Goal: Task Accomplishment & Management: Manage account settings

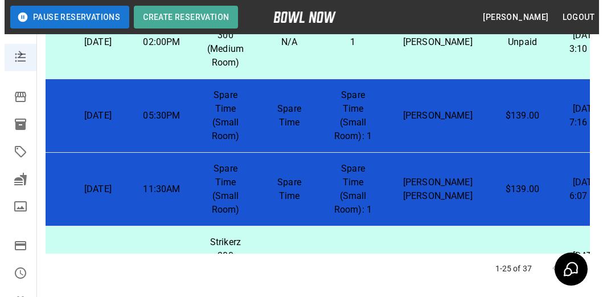
scroll to position [132, 43]
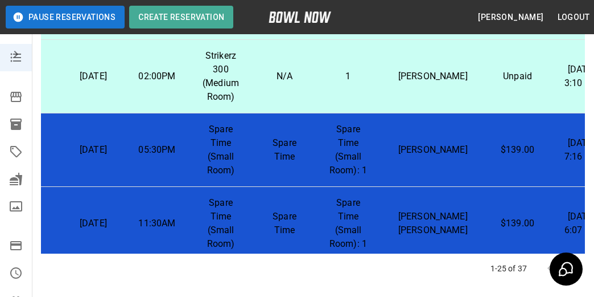
click at [363, 81] on p "1" at bounding box center [349, 76] width 46 height 14
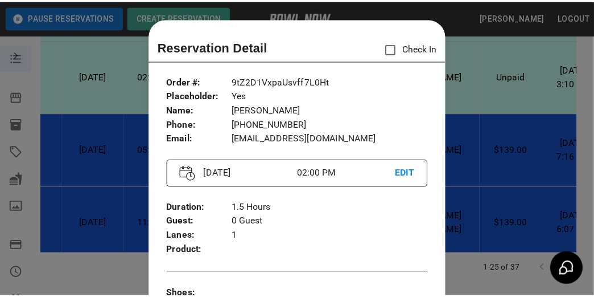
scroll to position [18, 0]
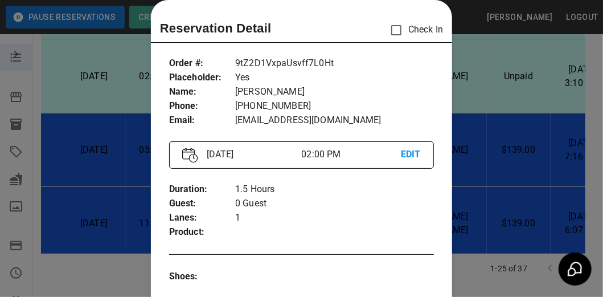
click at [495, 113] on div at bounding box center [301, 148] width 603 height 297
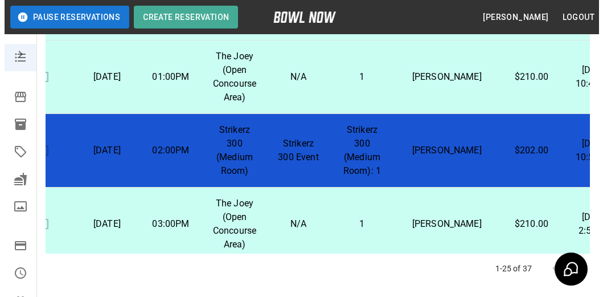
scroll to position [1214, 34]
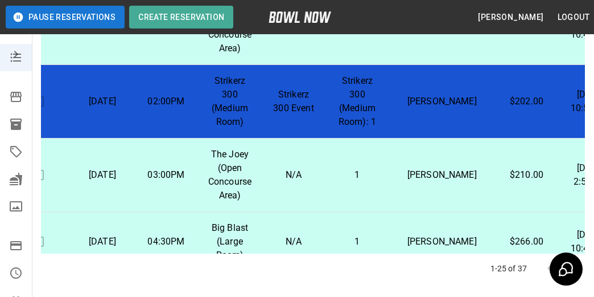
click at [330, 193] on td "1" at bounding box center [358, 174] width 64 height 73
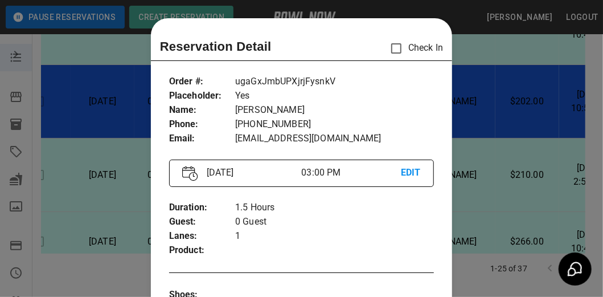
scroll to position [18, 0]
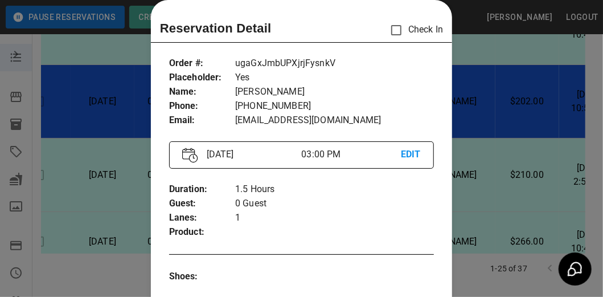
click at [476, 131] on div at bounding box center [301, 148] width 603 height 297
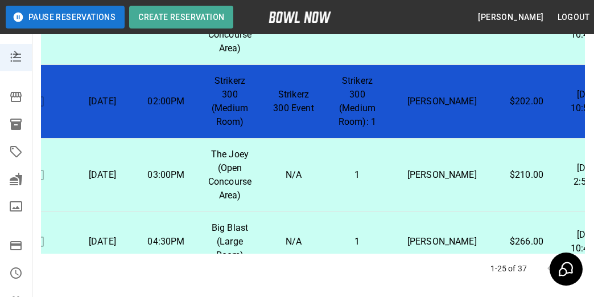
click at [453, 138] on td "ELISHA WALDEN" at bounding box center [442, 101] width 106 height 73
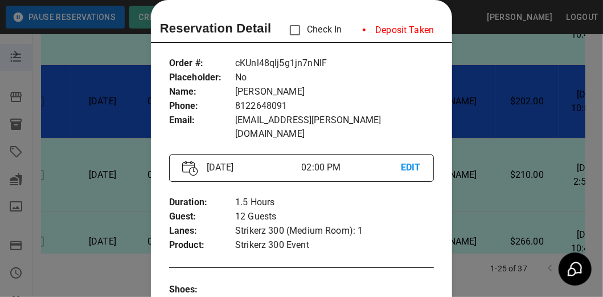
click at [453, 141] on div at bounding box center [301, 148] width 603 height 297
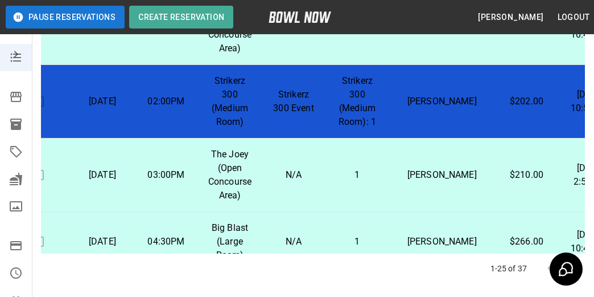
click at [495, 171] on td "$210.00" at bounding box center [527, 174] width 64 height 73
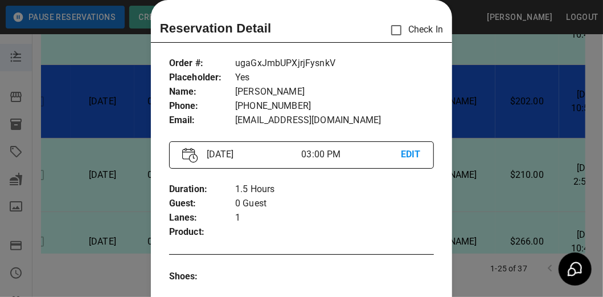
click at [459, 153] on div at bounding box center [301, 148] width 603 height 297
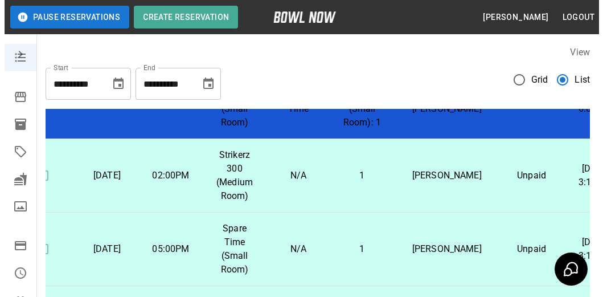
scroll to position [512, 34]
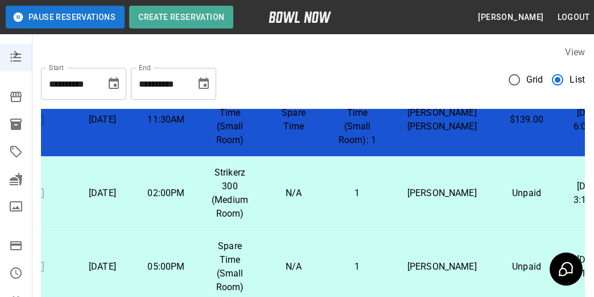
click at [419, 202] on td "Saville" at bounding box center [442, 193] width 106 height 73
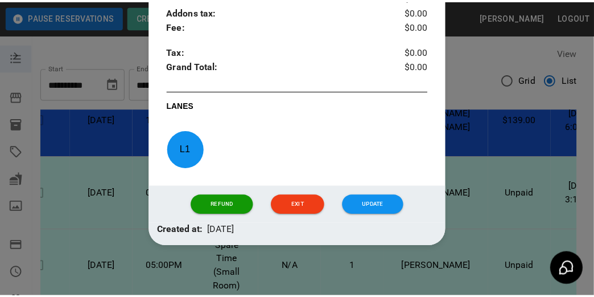
scroll to position [503, 0]
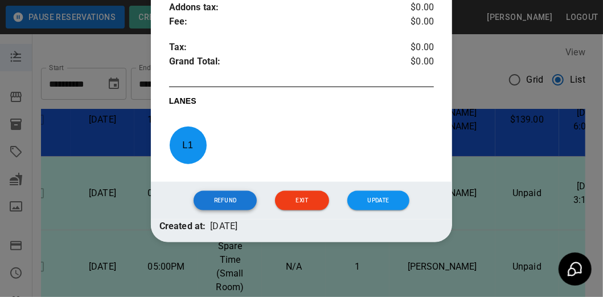
click at [238, 198] on button "Refund" at bounding box center [226, 200] width 64 height 19
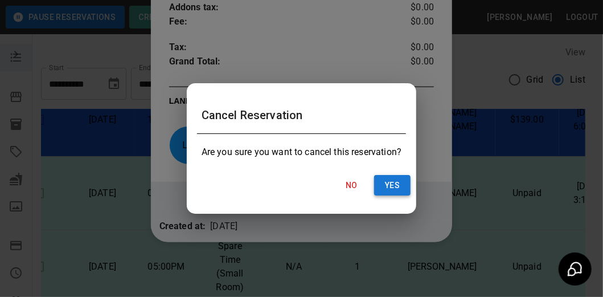
click at [401, 190] on button "Yes" at bounding box center [392, 185] width 36 height 21
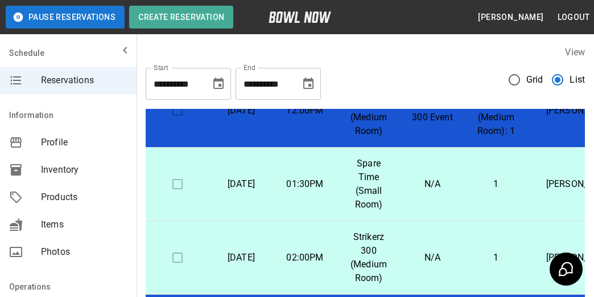
scroll to position [285, 0]
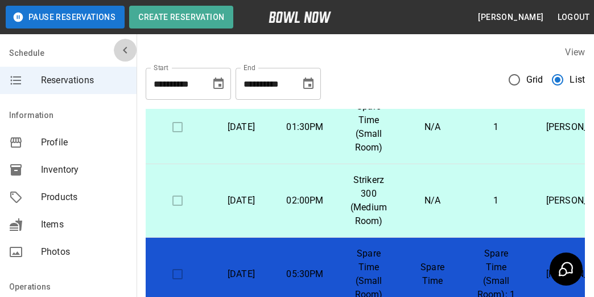
click at [123, 48] on icon "mailbox folders" at bounding box center [125, 50] width 4 height 7
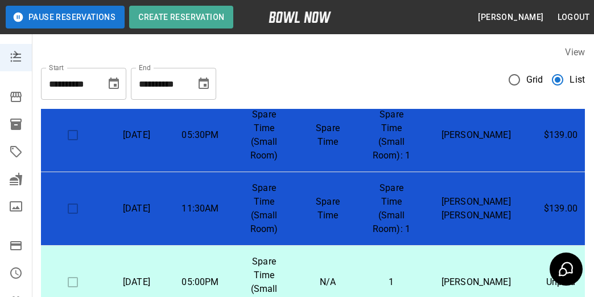
scroll to position [399, 0]
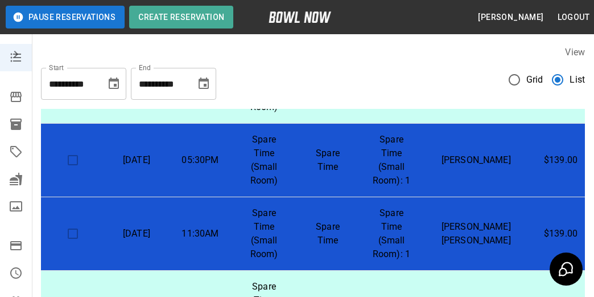
click at [568, 16] on button "Logout" at bounding box center [573, 17] width 41 height 21
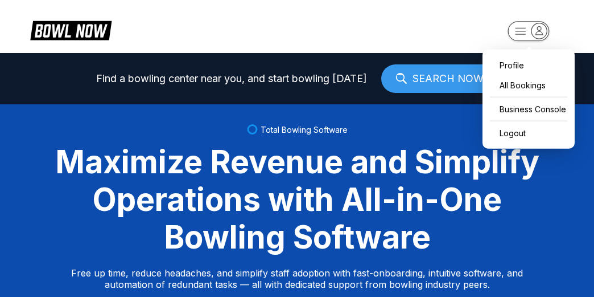
click at [518, 34] on icon "button" at bounding box center [521, 31] width 10 height 6
click at [516, 112] on div "Business Console" at bounding box center [529, 109] width 81 height 20
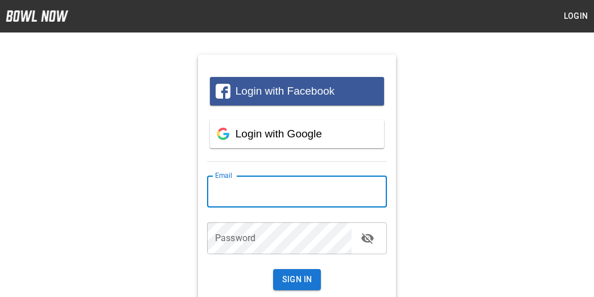
click at [271, 199] on input "email" at bounding box center [297, 191] width 180 height 32
type input "**********"
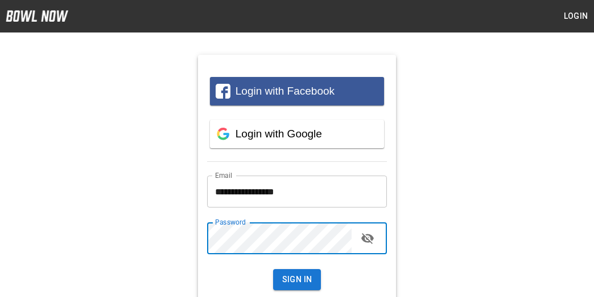
click at [273, 269] on button "Sign In" at bounding box center [297, 279] width 48 height 21
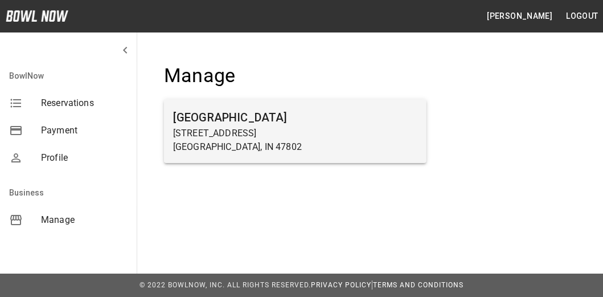
click at [273, 119] on h6 "Terre Haute Bowling Center" at bounding box center [295, 117] width 244 height 18
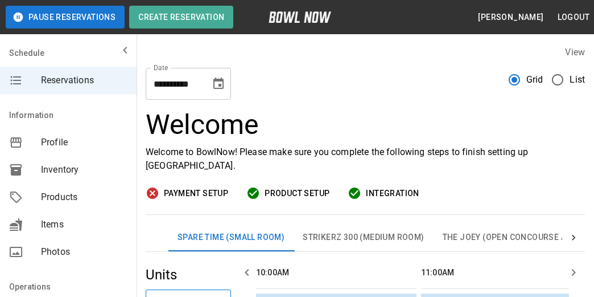
scroll to position [0, 826]
click at [118, 50] on icon "mailbox folders" at bounding box center [125, 50] width 14 height 14
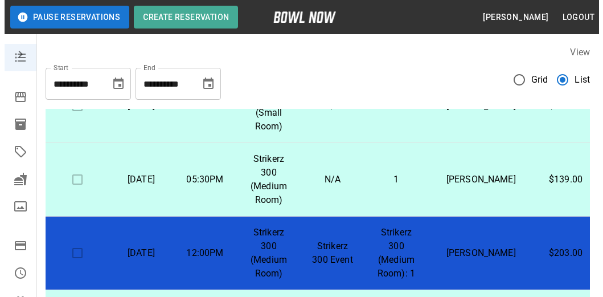
scroll to position [171, 0]
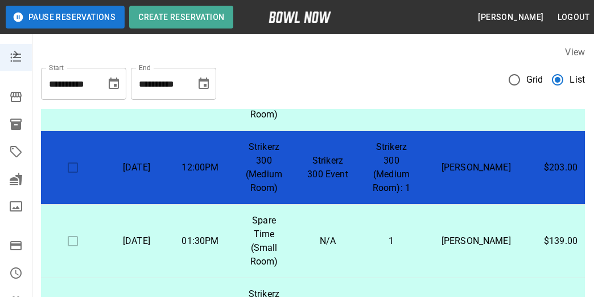
click at [307, 166] on td "Strikerz 300 Event" at bounding box center [328, 167] width 64 height 73
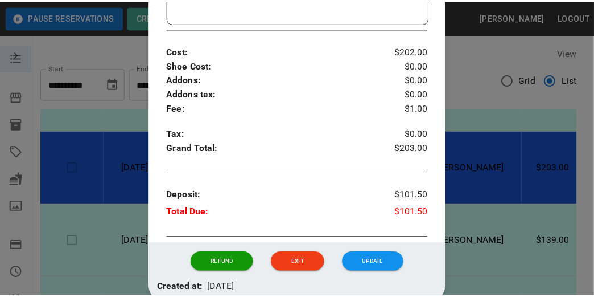
scroll to position [474, 0]
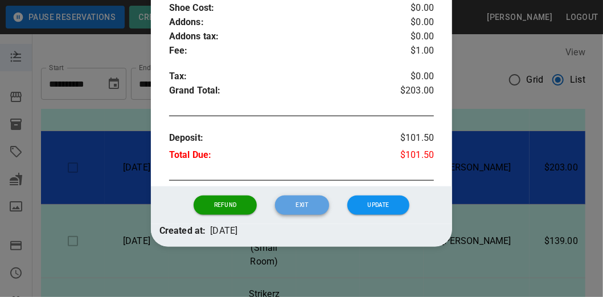
click at [302, 200] on button "Exit" at bounding box center [302, 204] width 54 height 19
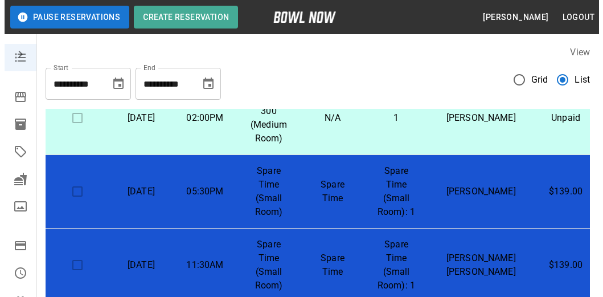
scroll to position [342, 0]
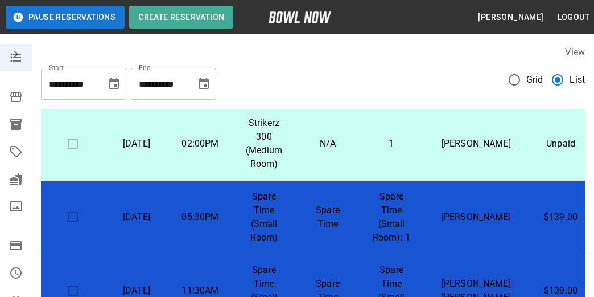
click at [360, 210] on td "Spare Time" at bounding box center [328, 216] width 64 height 73
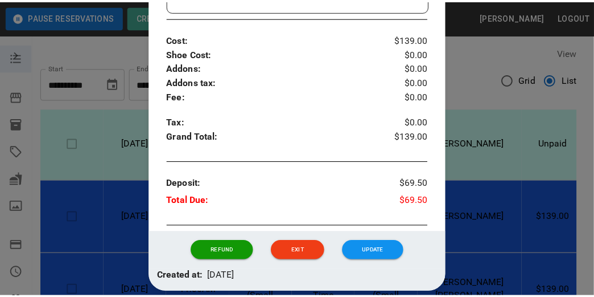
scroll to position [478, 0]
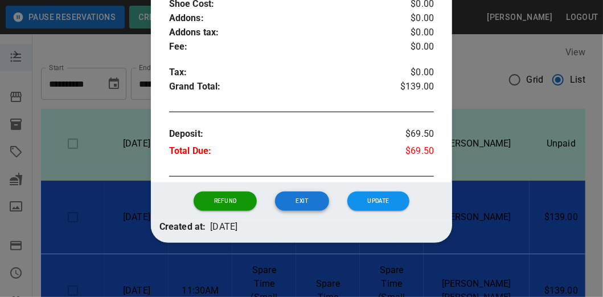
click at [305, 197] on button "Exit" at bounding box center [302, 200] width 54 height 19
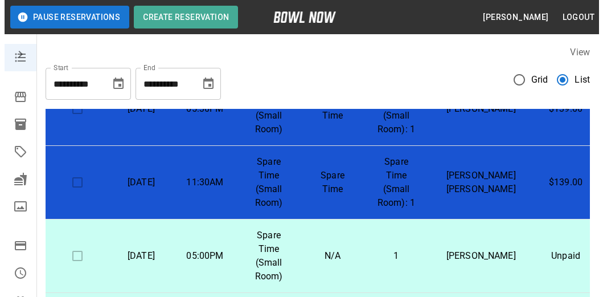
scroll to position [455, 0]
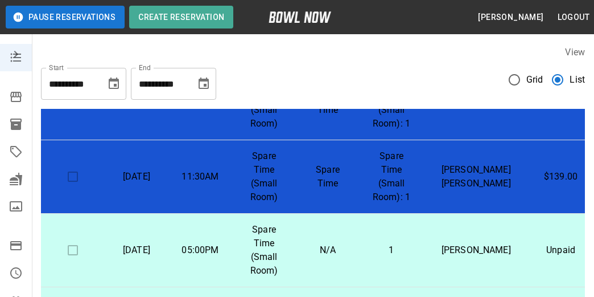
click at [360, 182] on td "Spare Time" at bounding box center [328, 176] width 64 height 73
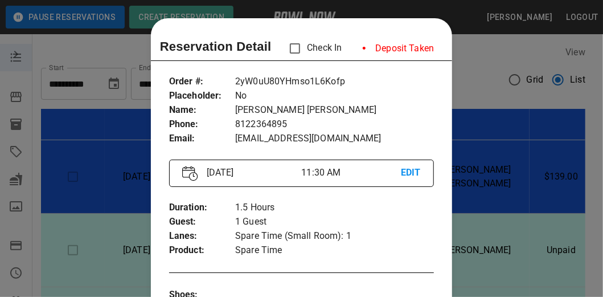
scroll to position [18, 0]
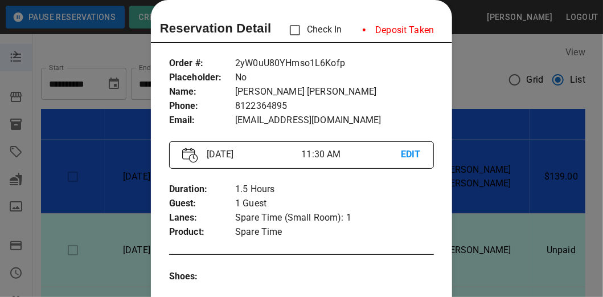
click at [389, 89] on p "Ashley Rogers Rogers" at bounding box center [334, 92] width 199 height 14
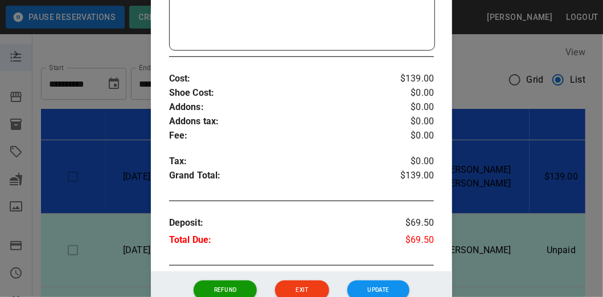
scroll to position [417, 0]
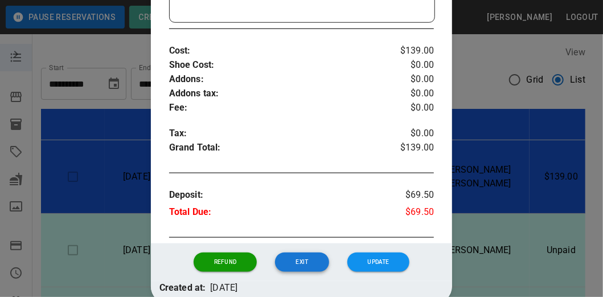
click at [286, 262] on button "Exit" at bounding box center [302, 261] width 54 height 19
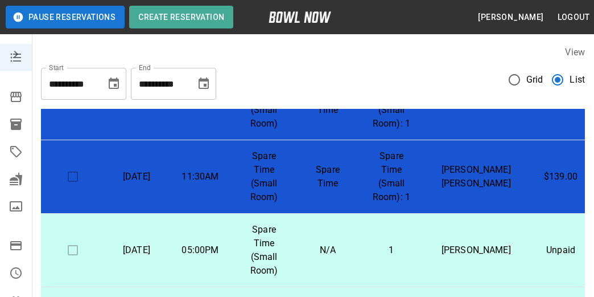
click at [323, 168] on p "Spare Time" at bounding box center [328, 176] width 46 height 27
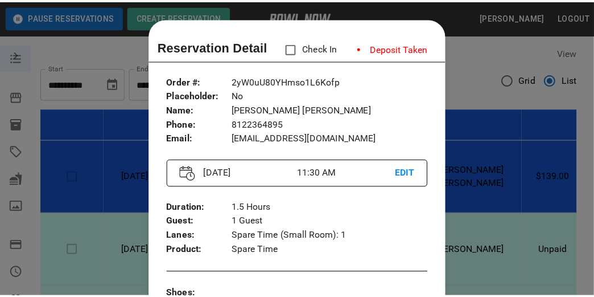
scroll to position [18, 0]
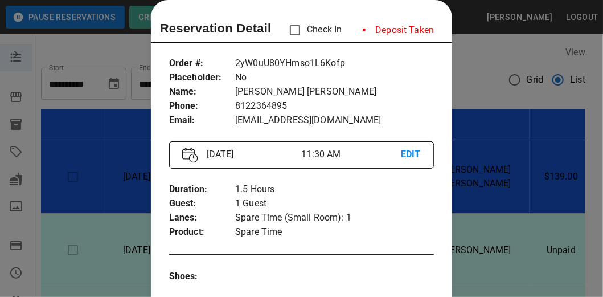
click at [394, 221] on p "Spare Time (Small Room): 1" at bounding box center [334, 218] width 199 height 14
click at [504, 135] on div at bounding box center [301, 148] width 603 height 297
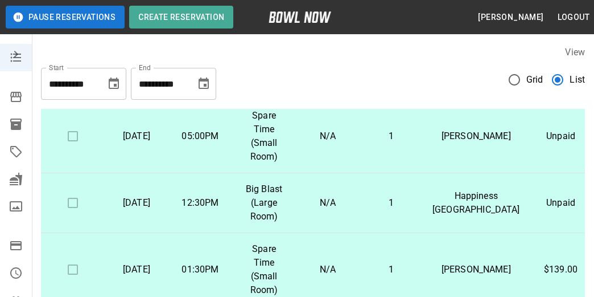
scroll to position [626, 0]
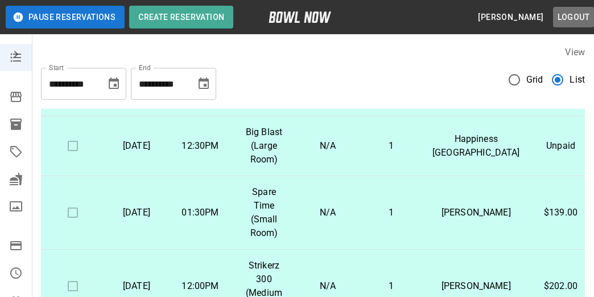
click at [576, 18] on button "Logout" at bounding box center [573, 17] width 41 height 21
